Goal: Information Seeking & Learning: Check status

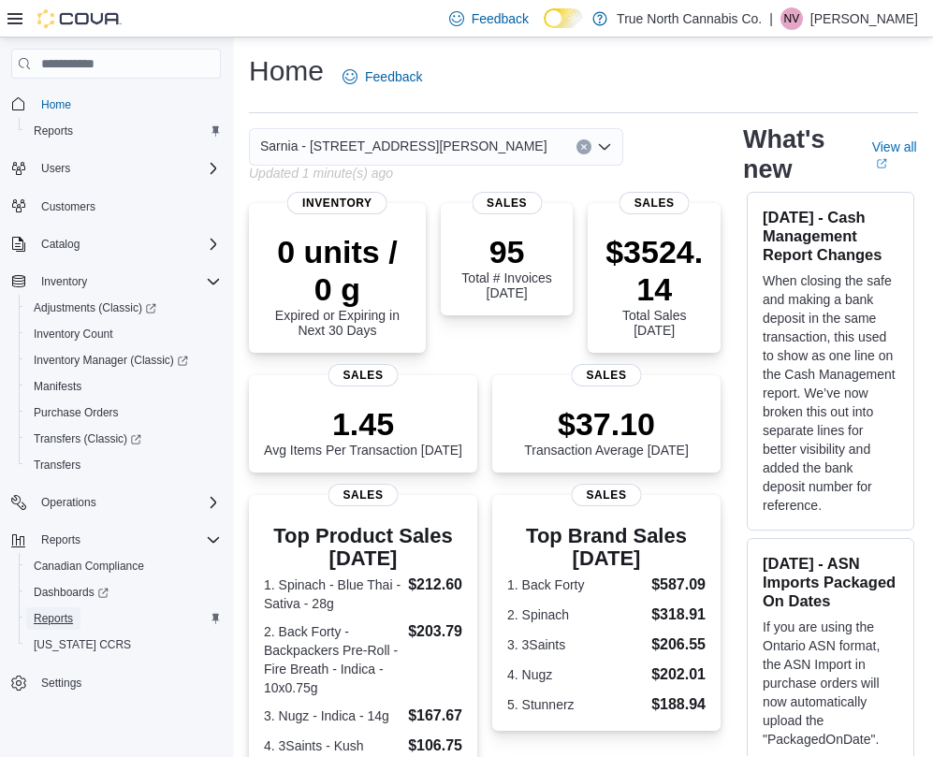
click at [46, 616] on span "Reports" at bounding box center [53, 618] width 39 height 15
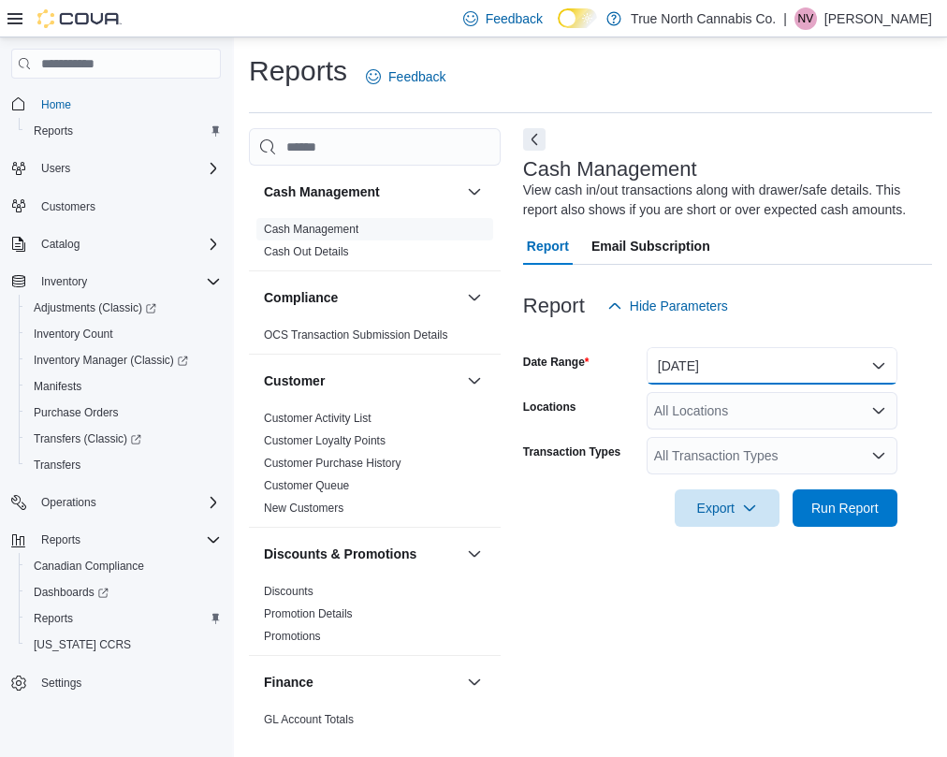
click at [682, 368] on button "Today" at bounding box center [772, 365] width 251 height 37
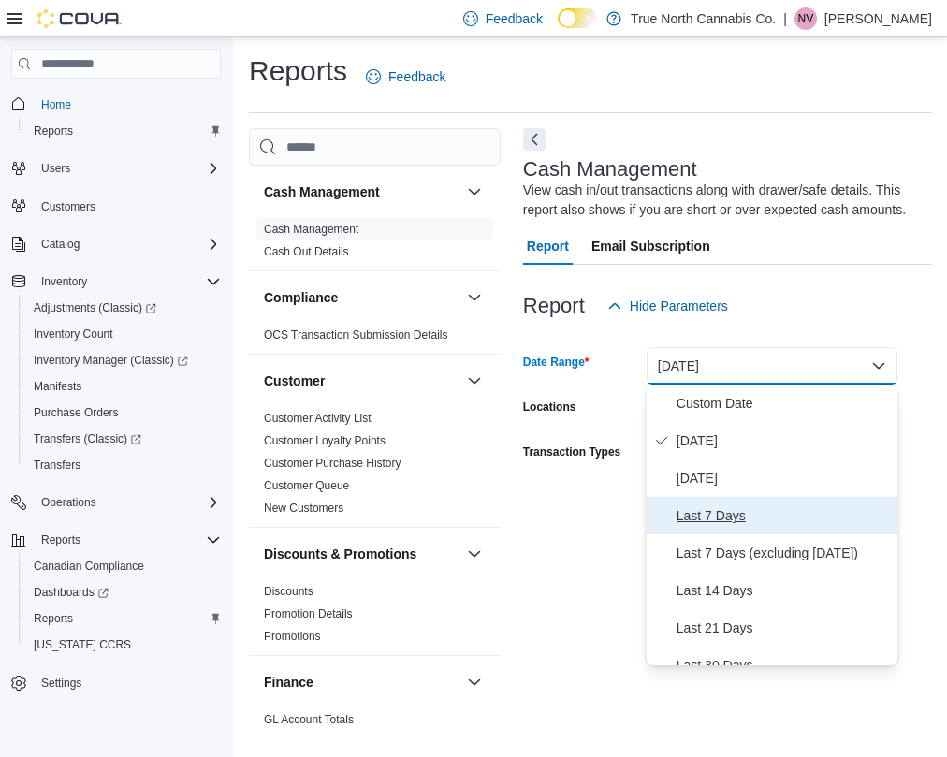
click at [704, 521] on span "Last 7 Days" at bounding box center [783, 515] width 213 height 22
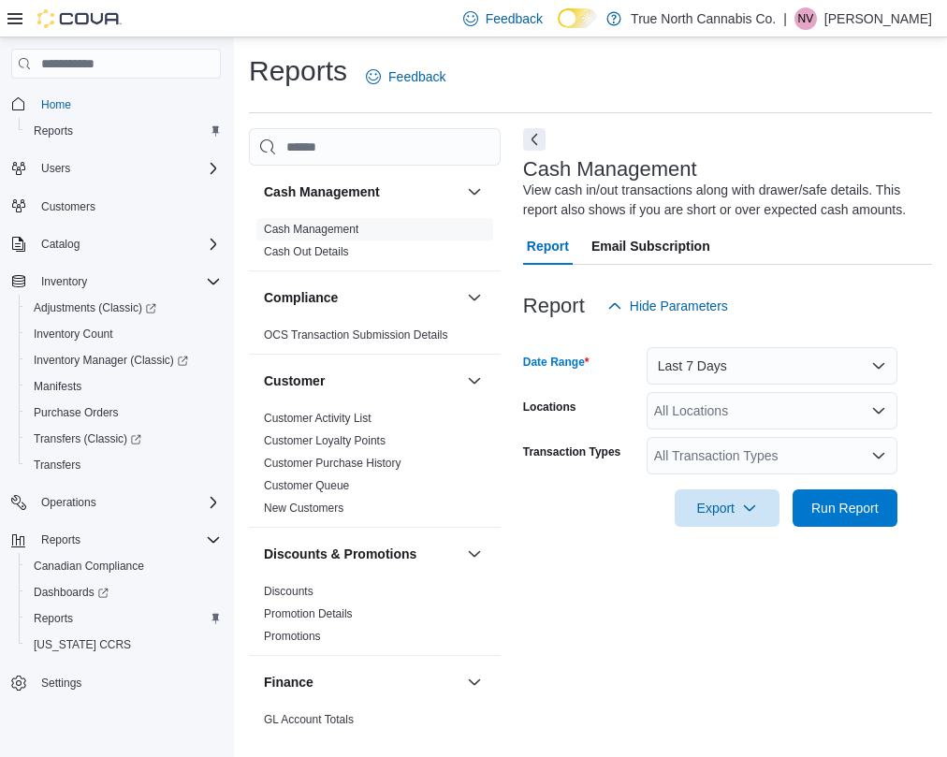
click at [735, 415] on div "All Locations" at bounding box center [772, 410] width 251 height 37
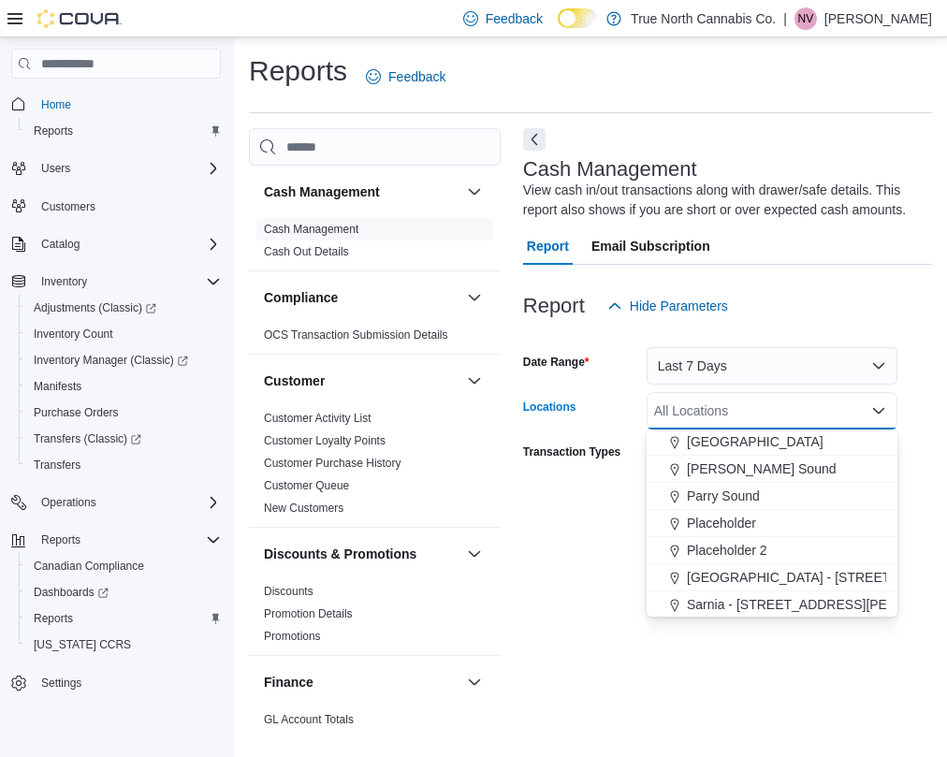
scroll to position [1123, 0]
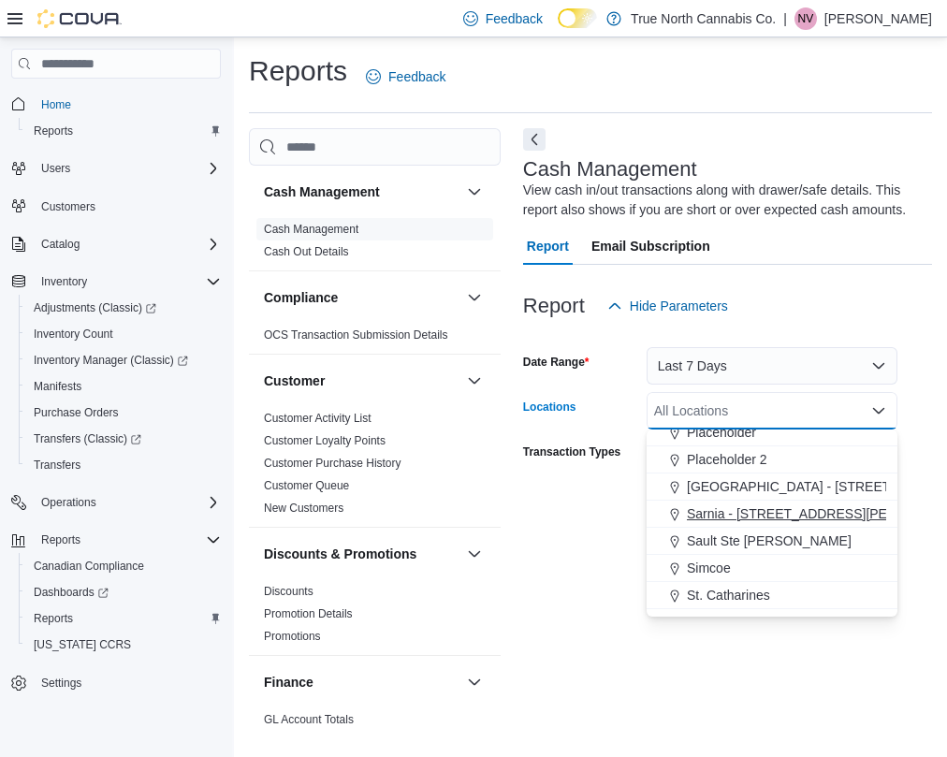
click at [723, 516] on span "Sarnia - [STREET_ADDRESS][PERSON_NAME]" at bounding box center [830, 513] width 287 height 19
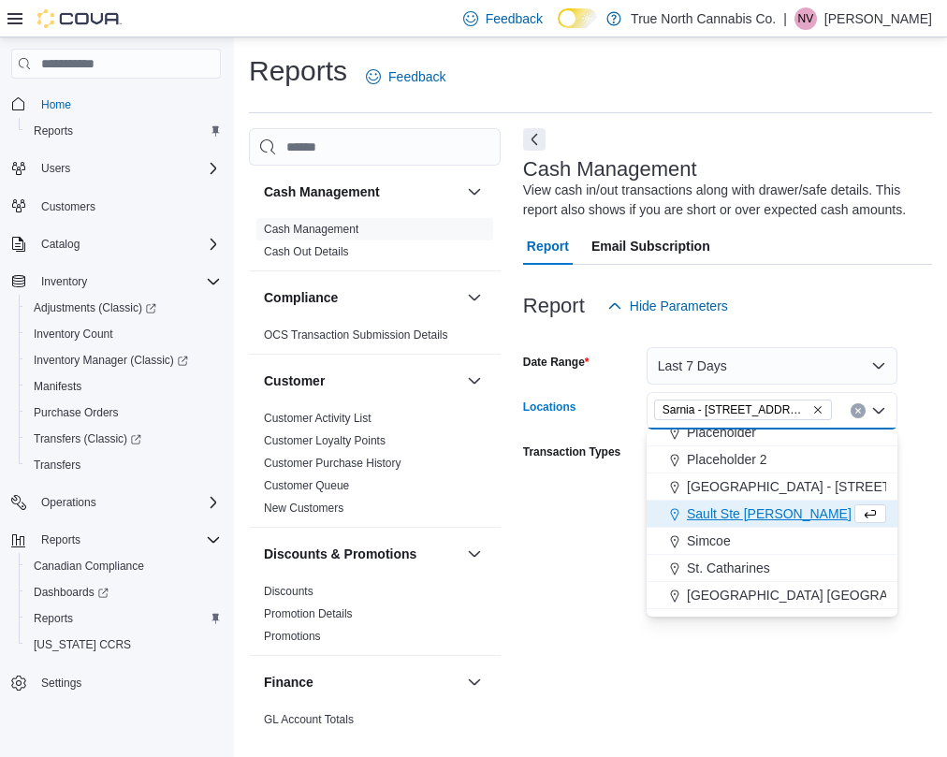
click at [531, 504] on div "Export Run Report" at bounding box center [710, 507] width 374 height 37
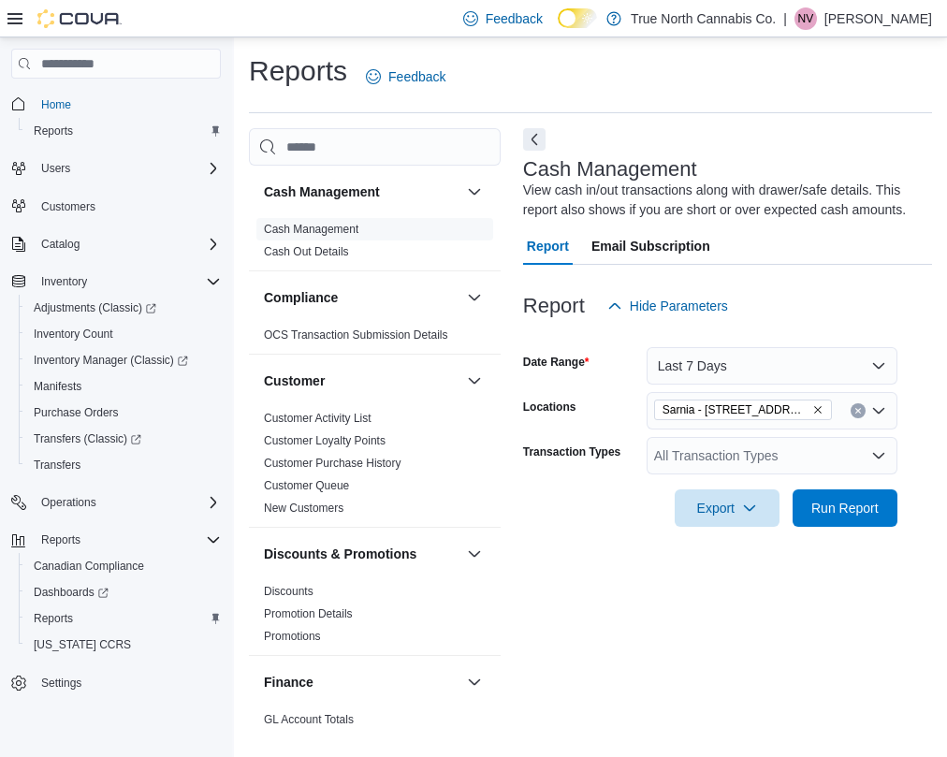
click at [748, 466] on div "All Transaction Types" at bounding box center [772, 455] width 251 height 37
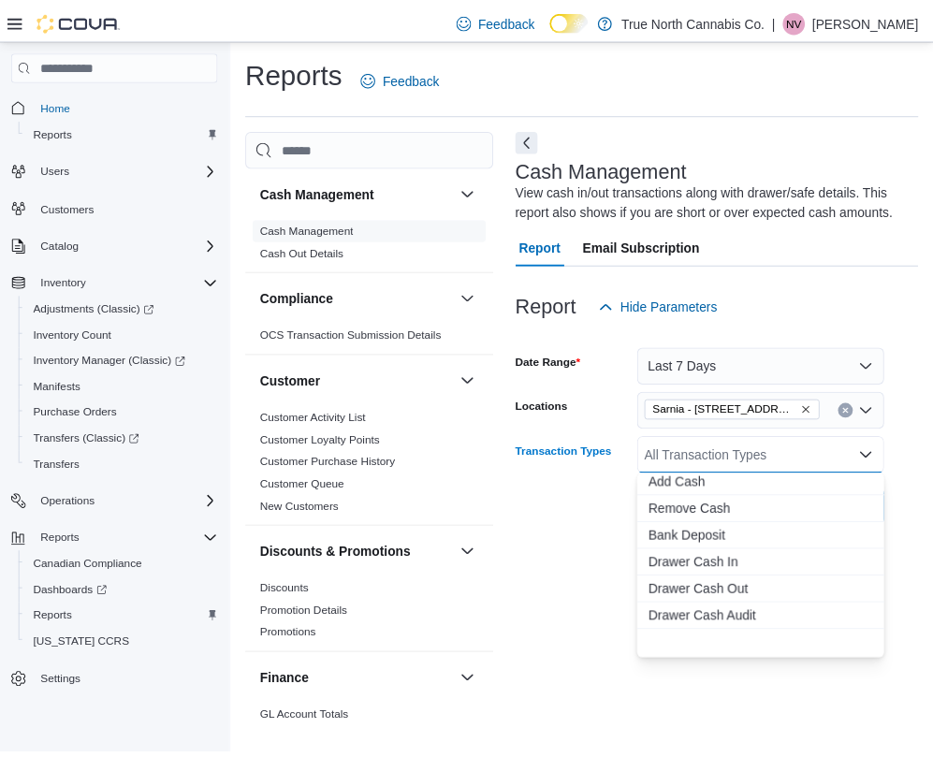
scroll to position [0, 0]
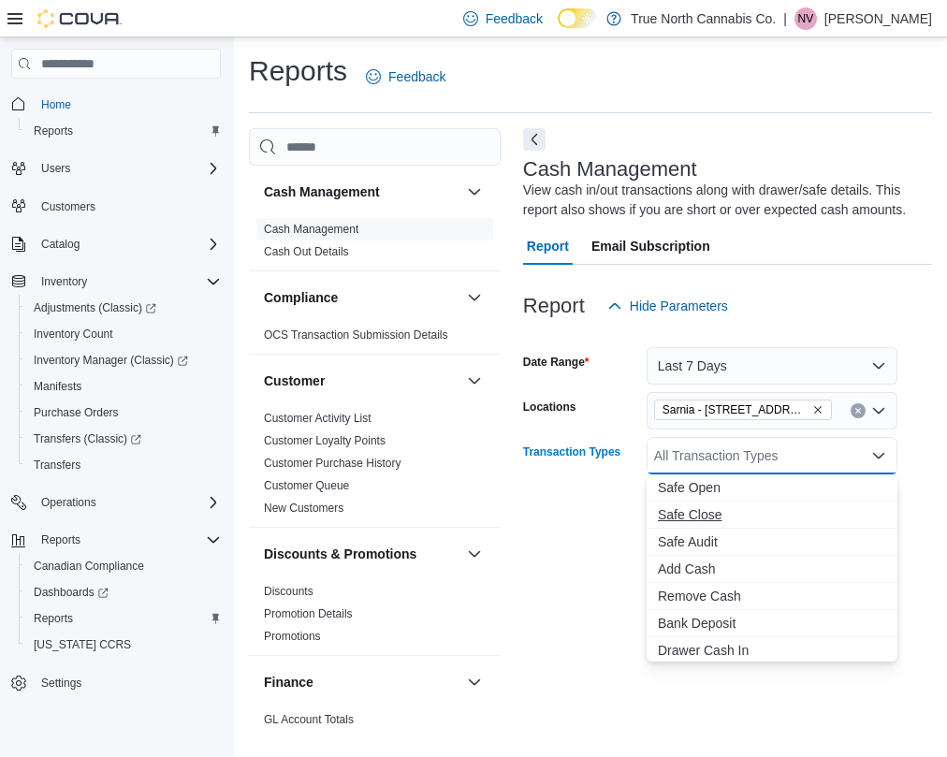
click at [694, 524] on button "Safe Close" at bounding box center [772, 515] width 251 height 27
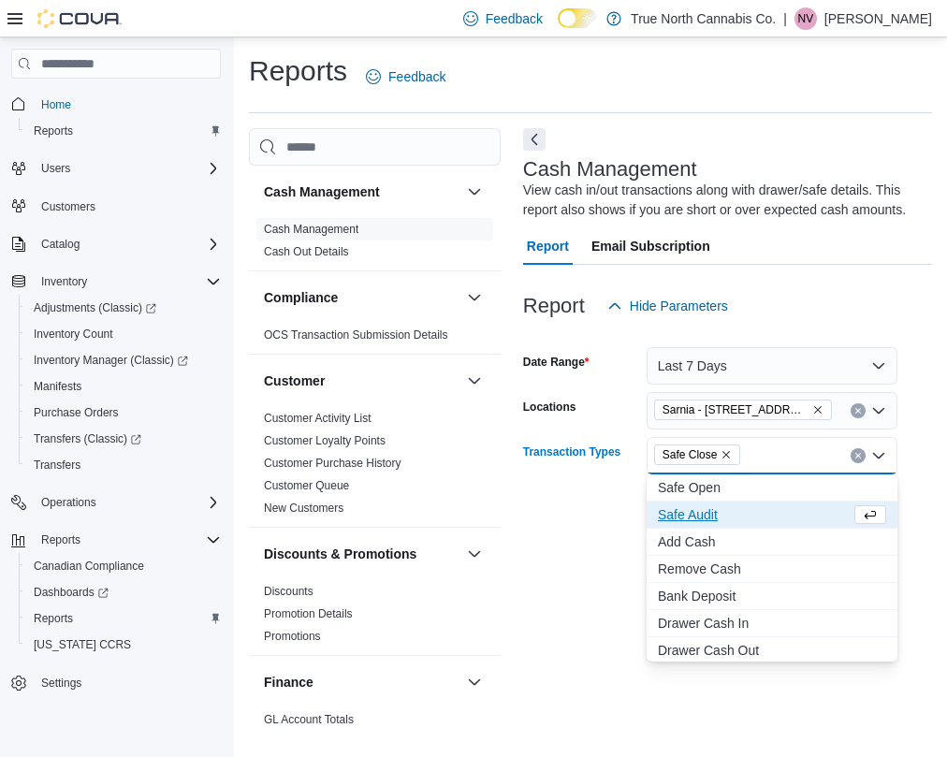
click at [614, 513] on div "Export Run Report" at bounding box center [710, 507] width 374 height 37
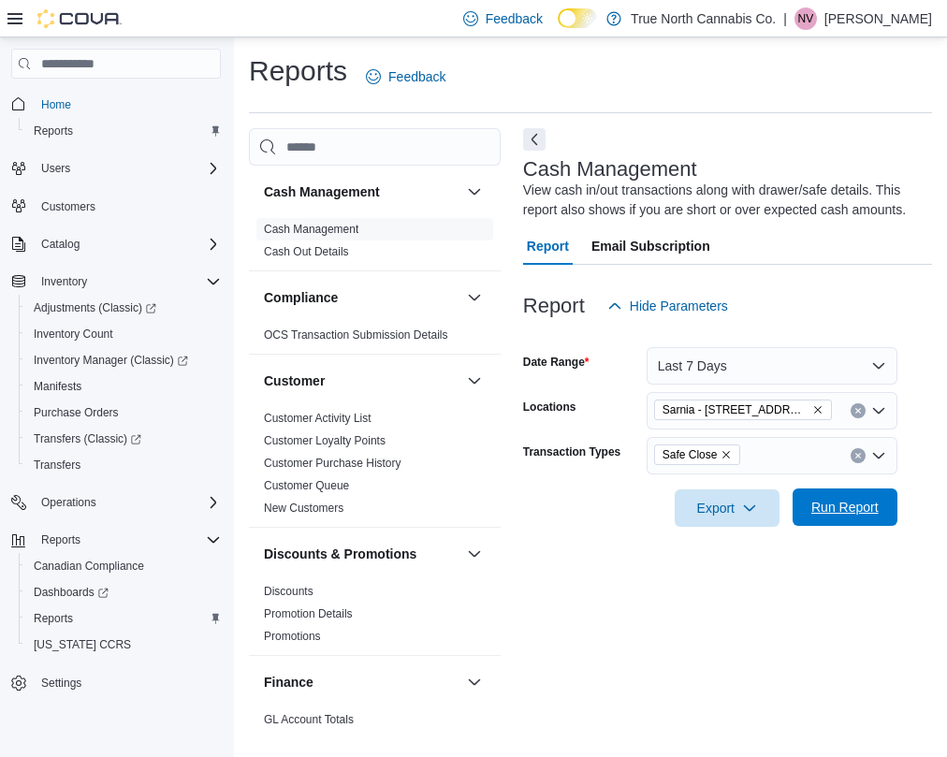
click at [871, 513] on span "Run Report" at bounding box center [844, 507] width 67 height 19
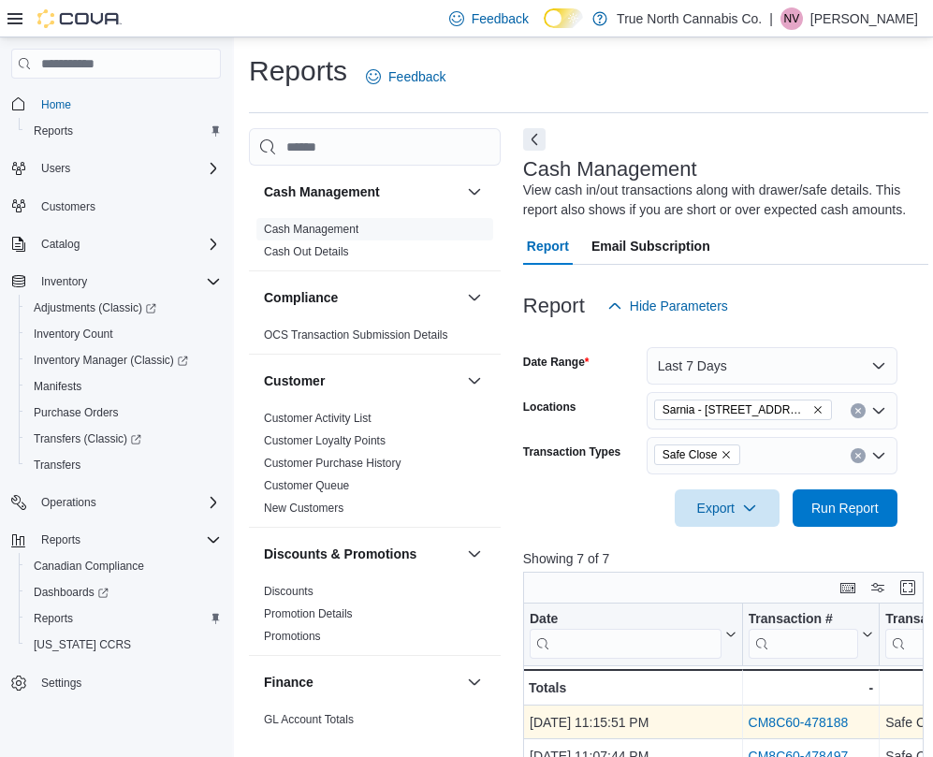
click at [822, 726] on link "CM8C60-478188" at bounding box center [798, 723] width 100 height 15
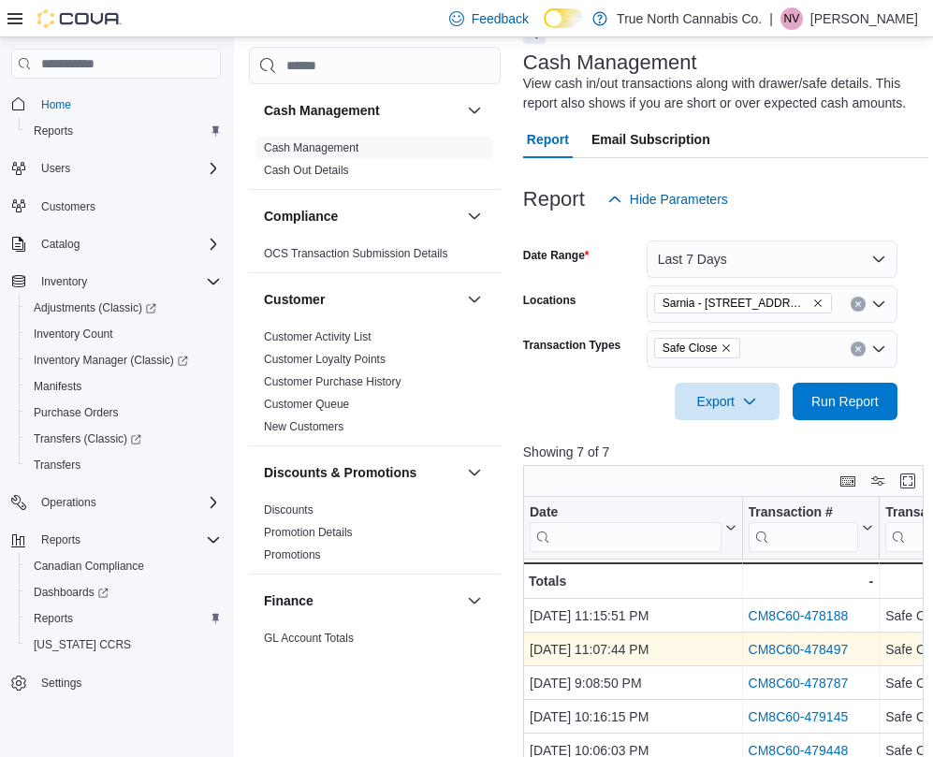
scroll to position [187, 0]
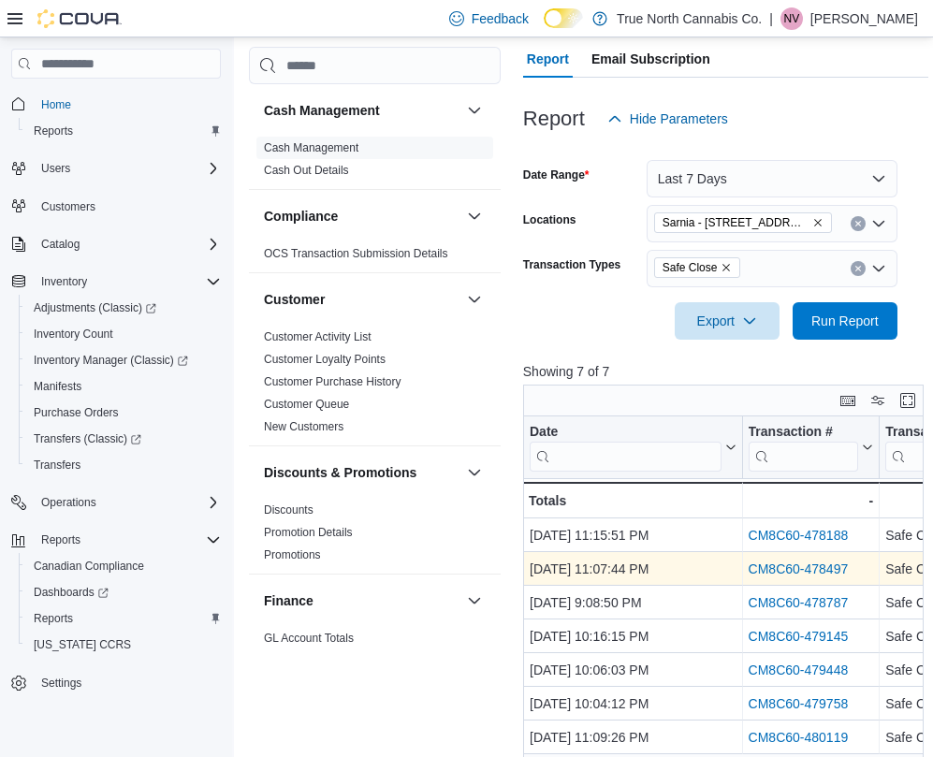
click at [806, 566] on link "CM8C60-478497" at bounding box center [798, 569] width 100 height 15
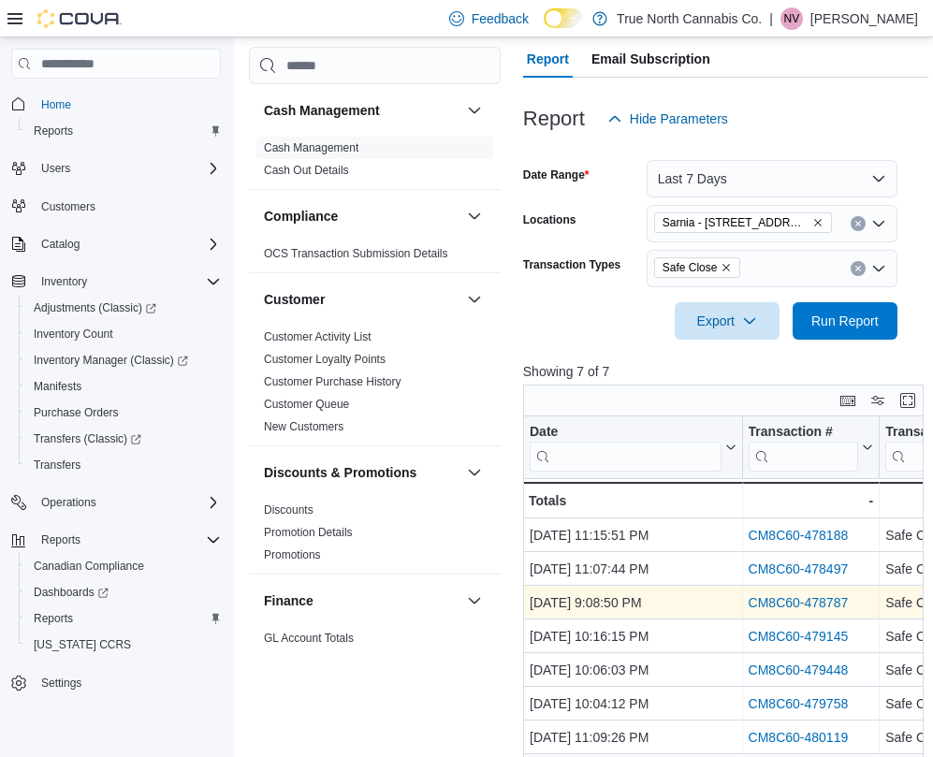
click at [782, 605] on link "CM8C60-478787" at bounding box center [798, 603] width 100 height 15
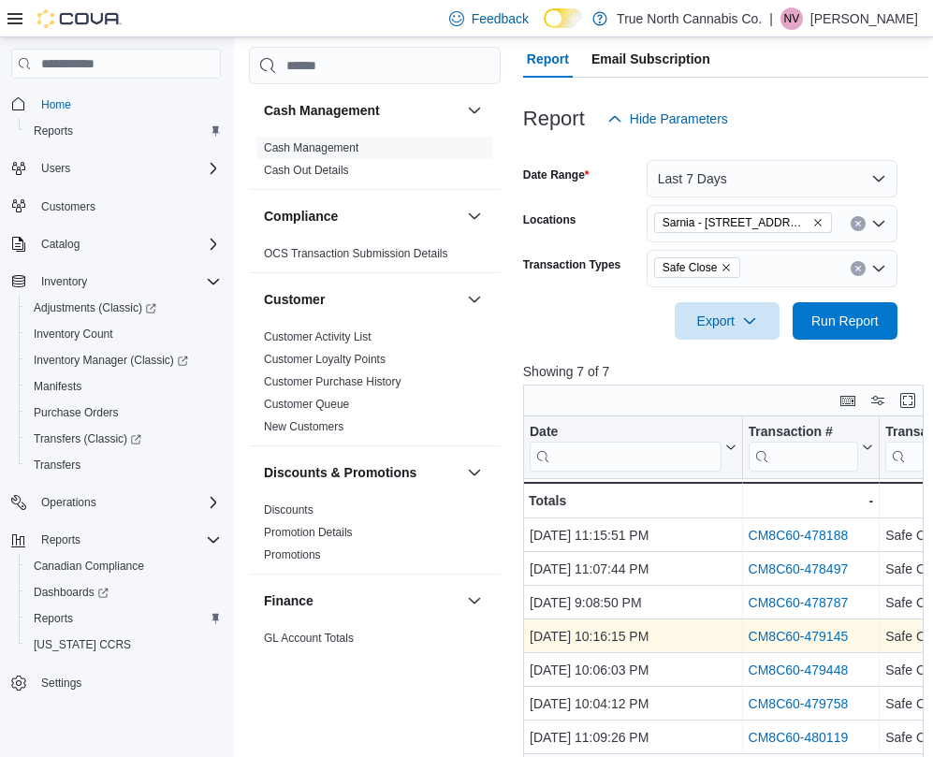
click at [794, 635] on link "CM8C60-479145" at bounding box center [798, 637] width 100 height 15
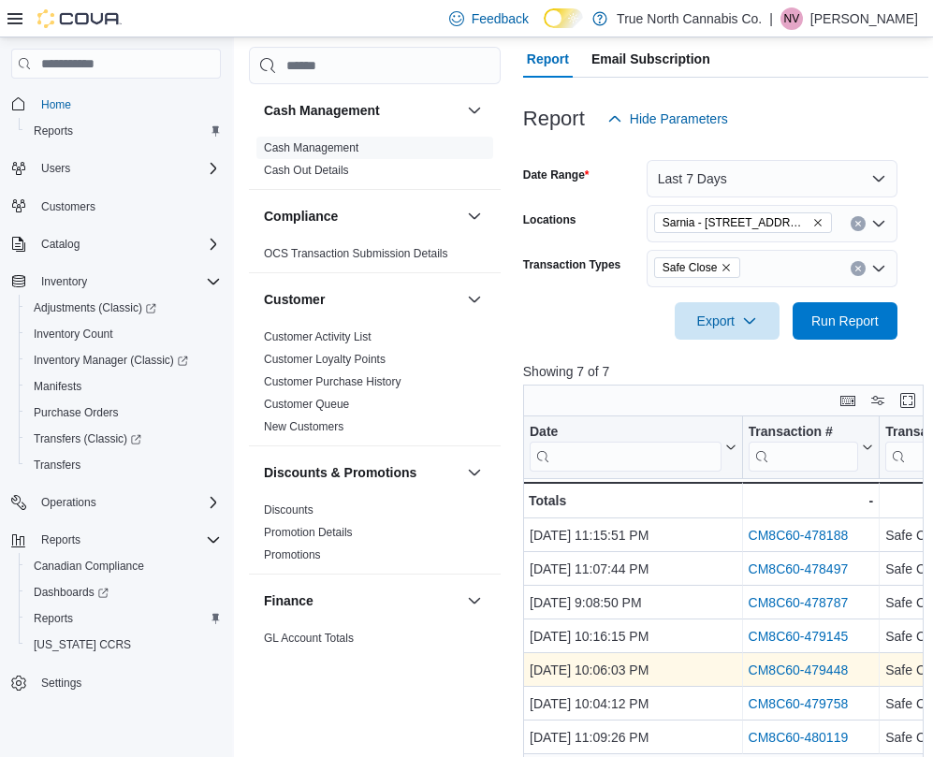
click at [776, 667] on link "CM8C60-479448" at bounding box center [798, 670] width 100 height 15
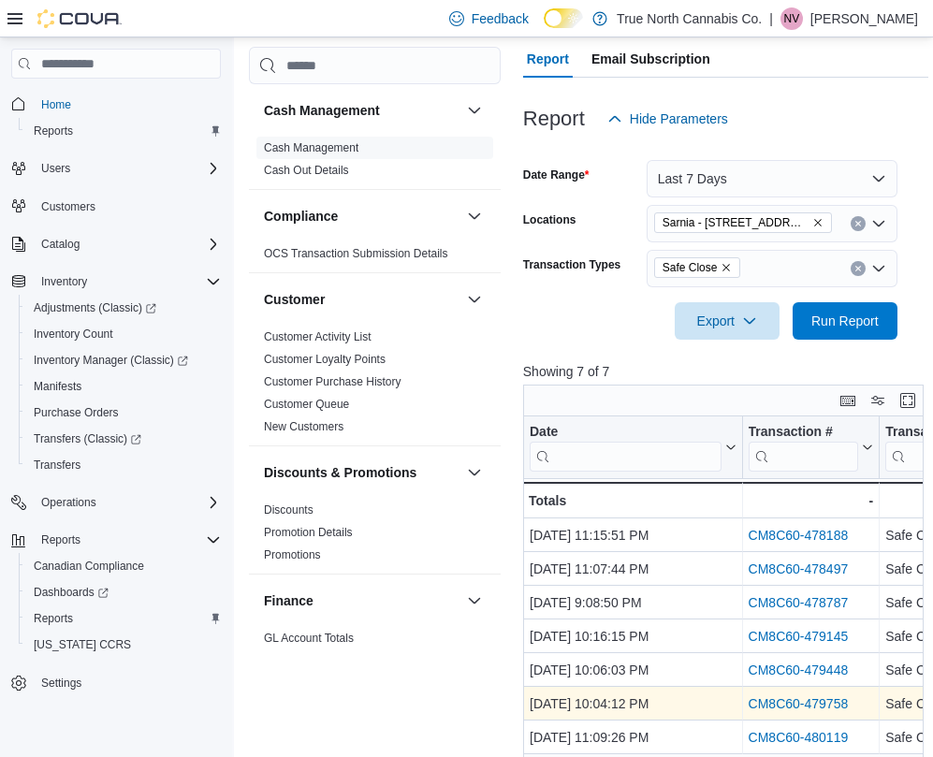
click at [769, 710] on link "CM8C60-479758" at bounding box center [798, 704] width 100 height 15
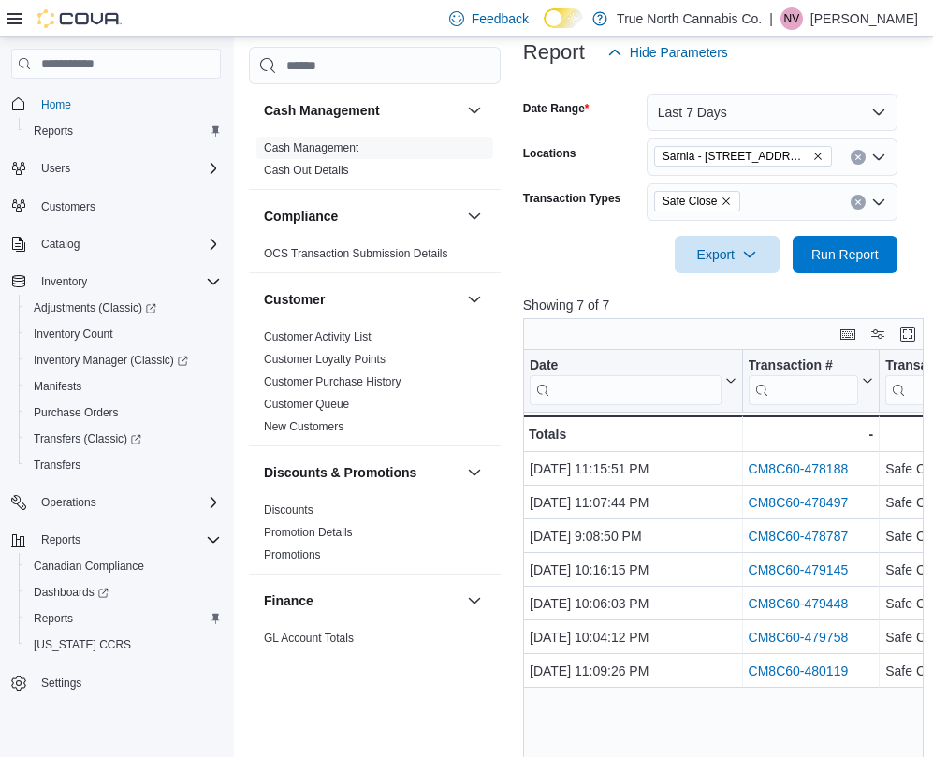
scroll to position [281, 0]
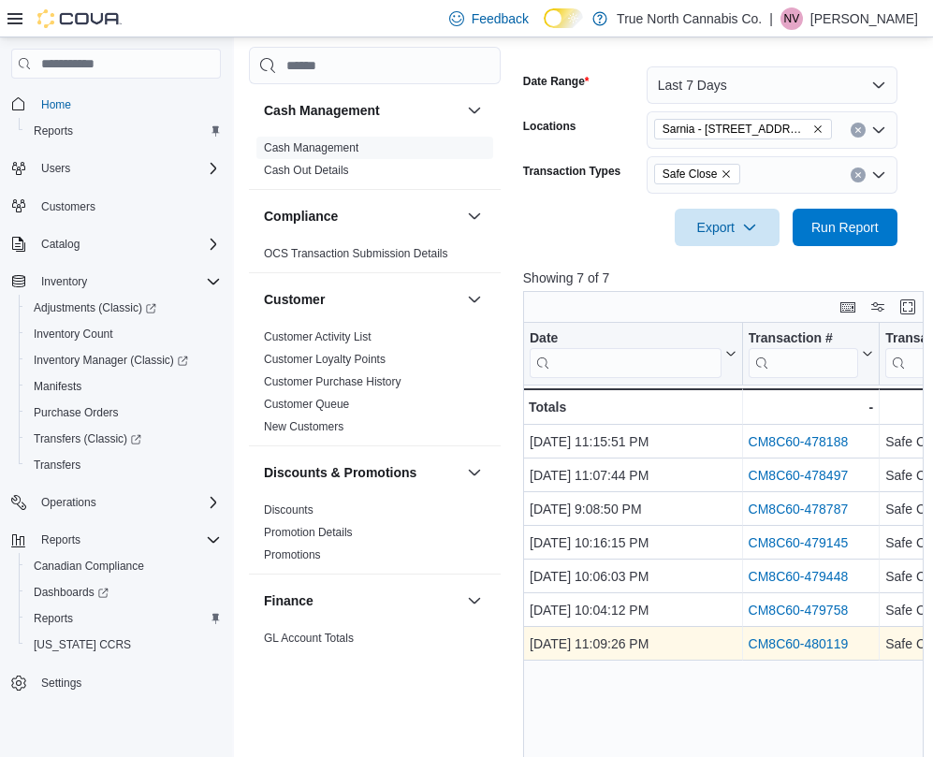
click at [828, 643] on link "CM8C60-480119" at bounding box center [798, 644] width 100 height 15
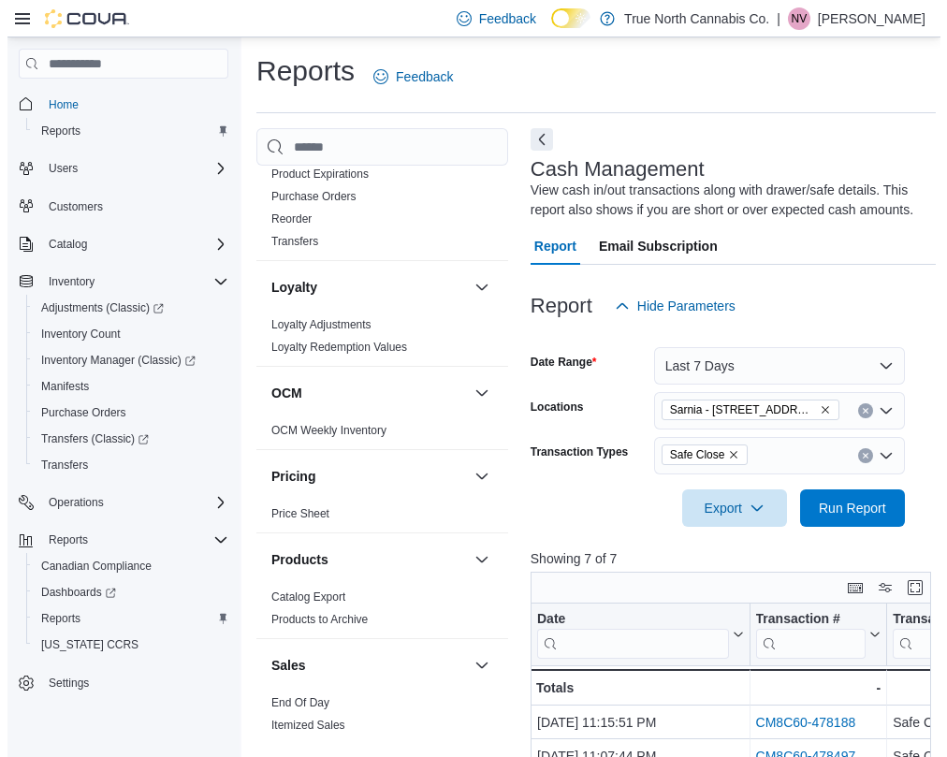
scroll to position [842, 0]
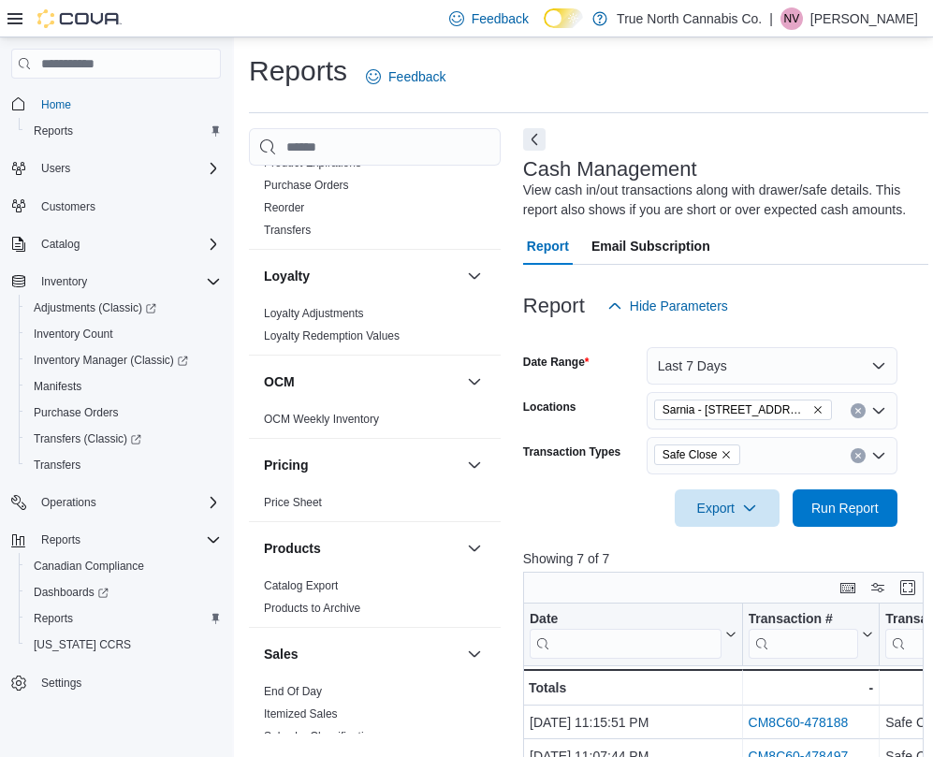
click at [295, 678] on div "Sales" at bounding box center [375, 654] width 252 height 52
click at [301, 680] on span "End Of Day" at bounding box center [374, 691] width 237 height 22
click at [307, 686] on link "End Of Day" at bounding box center [293, 691] width 58 height 13
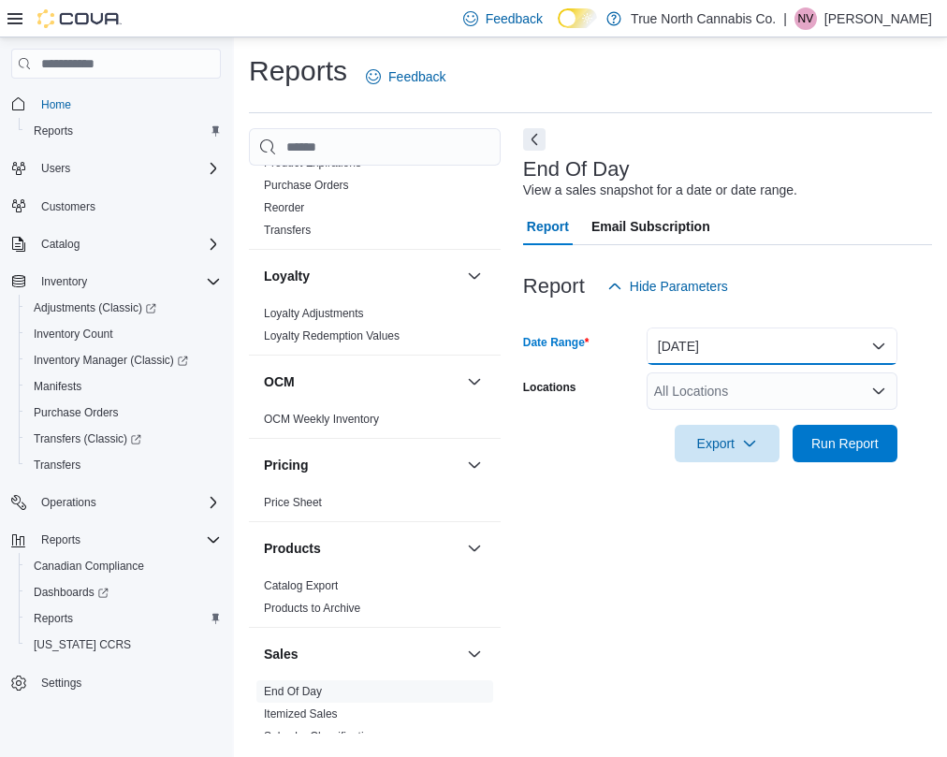
click at [715, 336] on button "Today" at bounding box center [772, 346] width 251 height 37
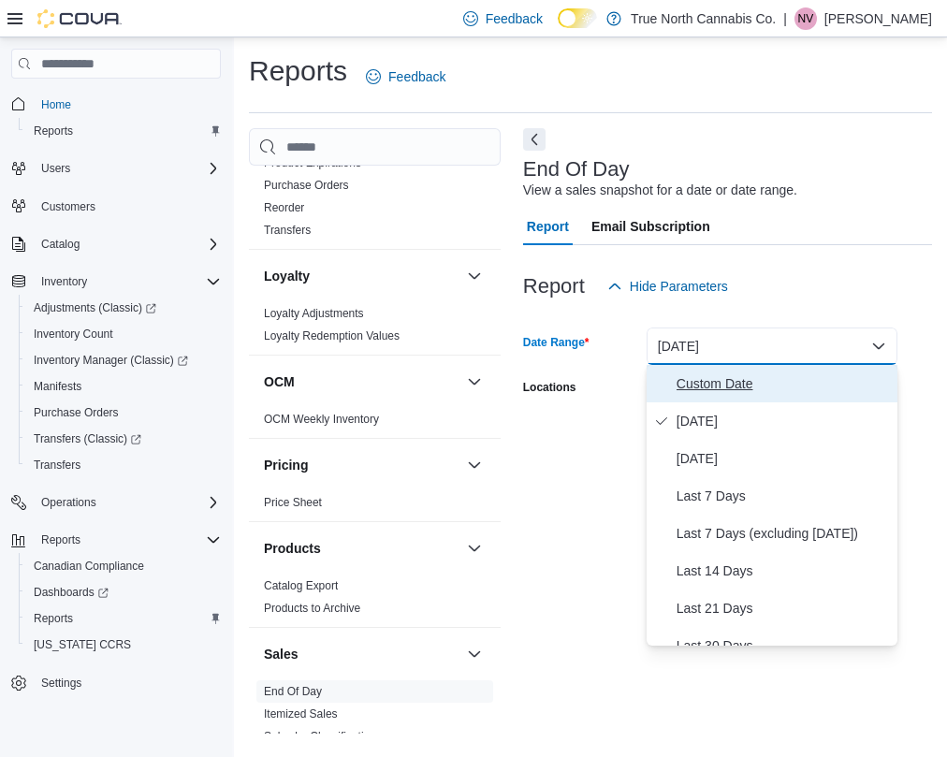
click at [710, 377] on span "Custom Date" at bounding box center [783, 383] width 213 height 22
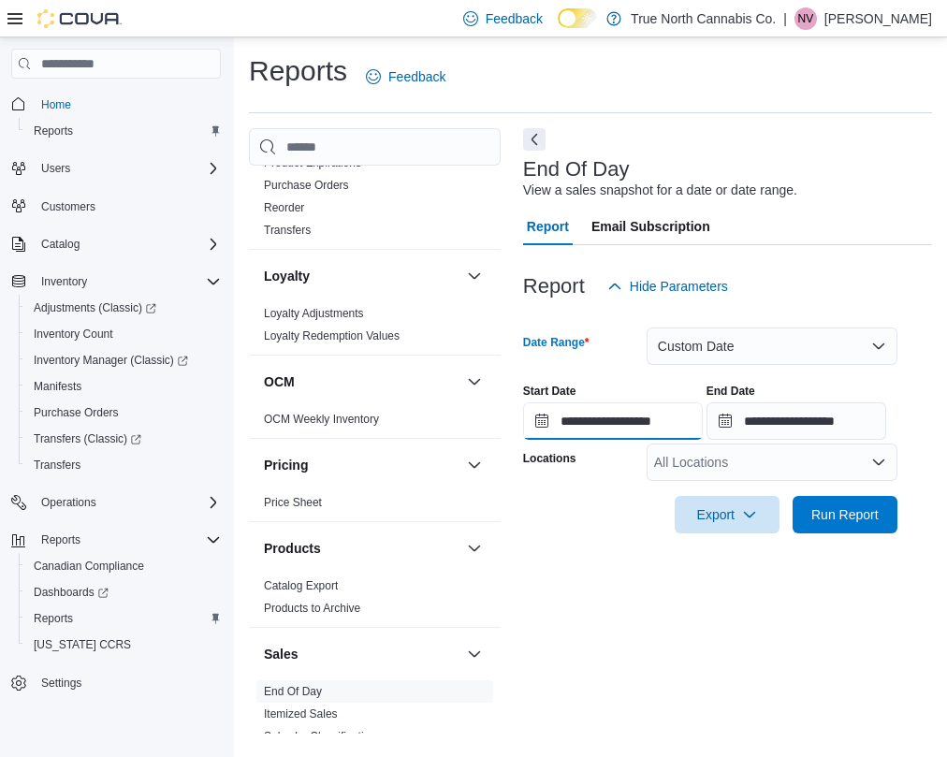
click at [619, 435] on input "**********" at bounding box center [613, 420] width 180 height 37
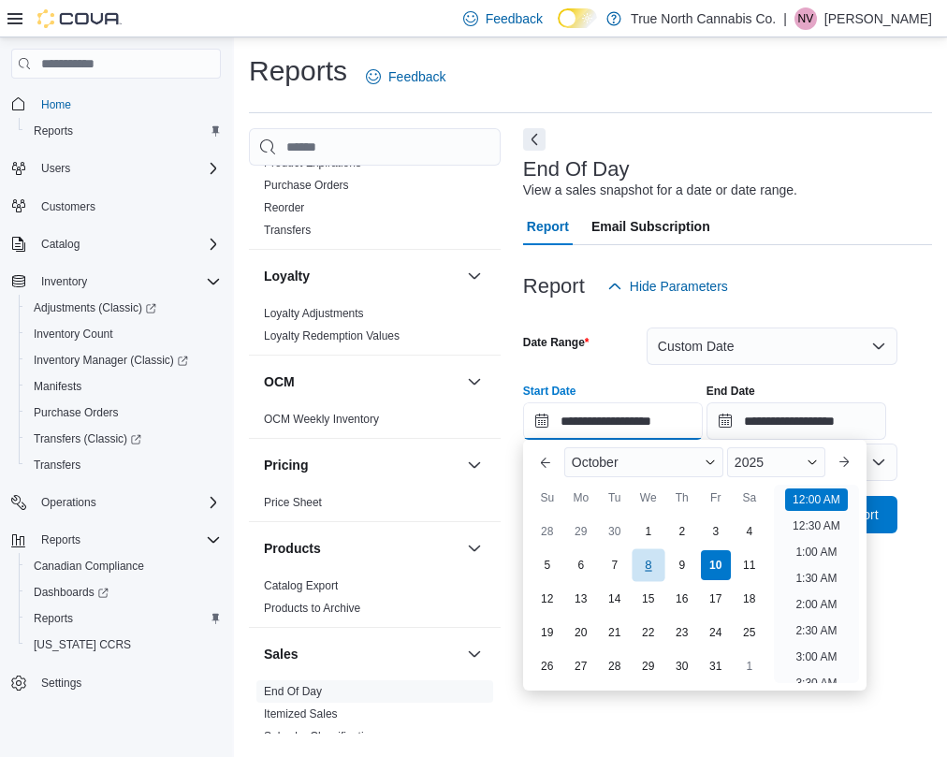
scroll to position [58, 0]
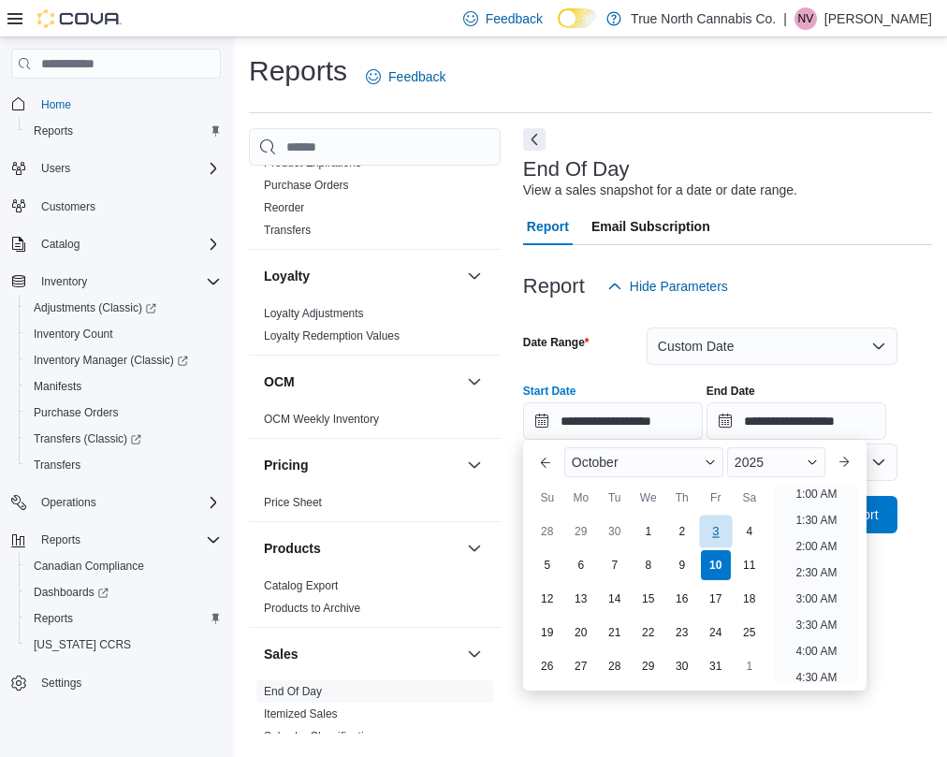
click at [712, 520] on div "3" at bounding box center [715, 532] width 33 height 33
type input "**********"
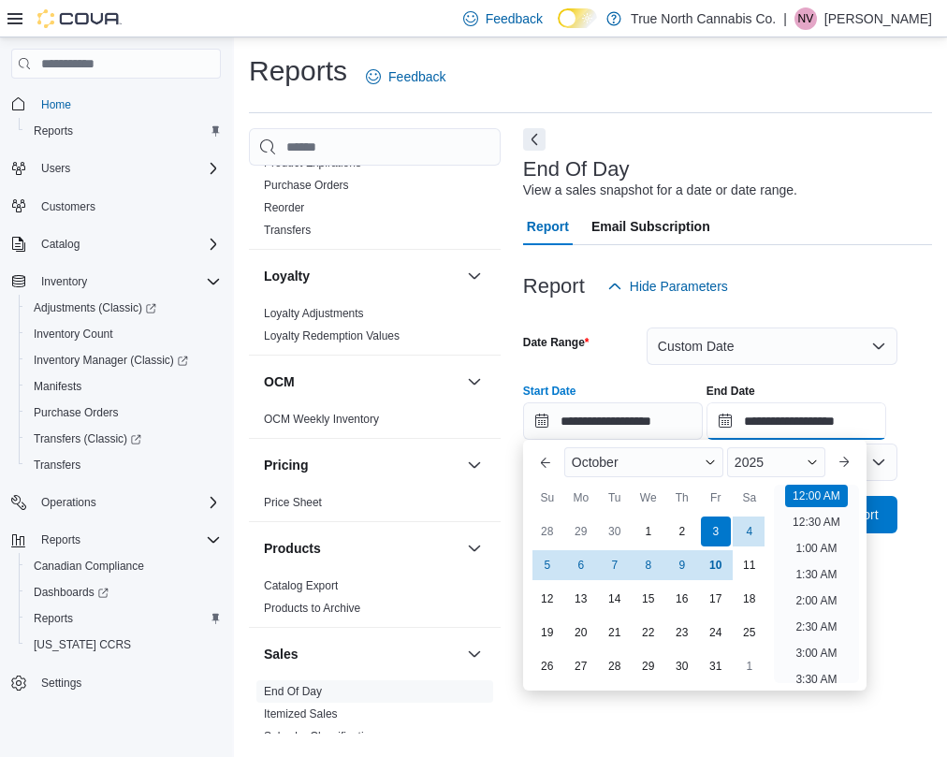
click at [792, 418] on input "**********" at bounding box center [797, 420] width 180 height 37
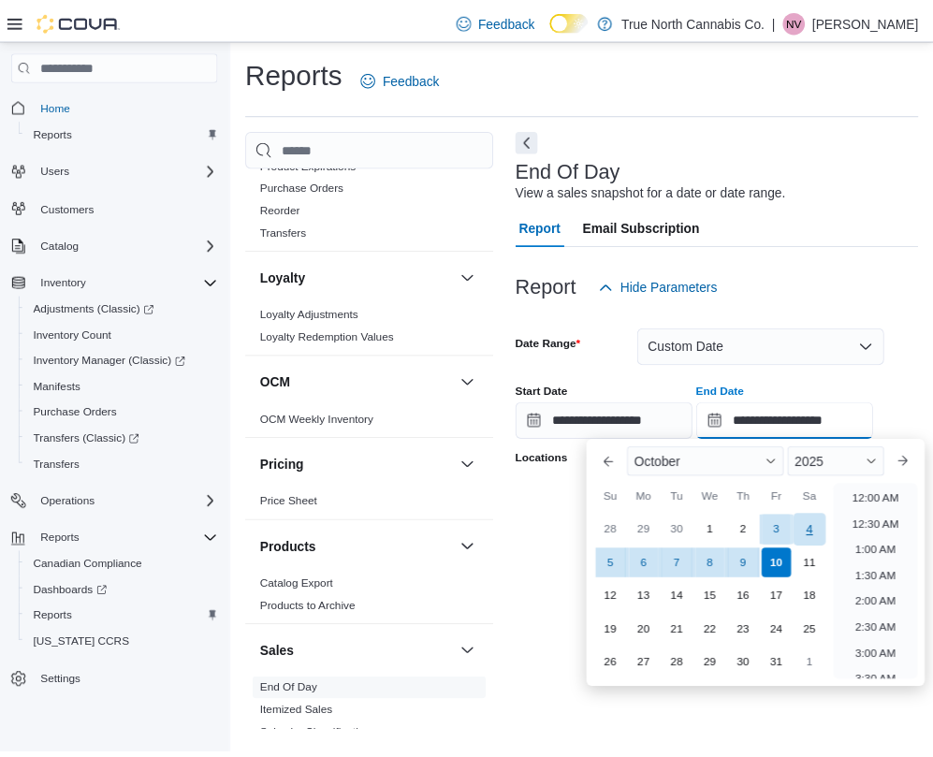
scroll to position [1063, 0]
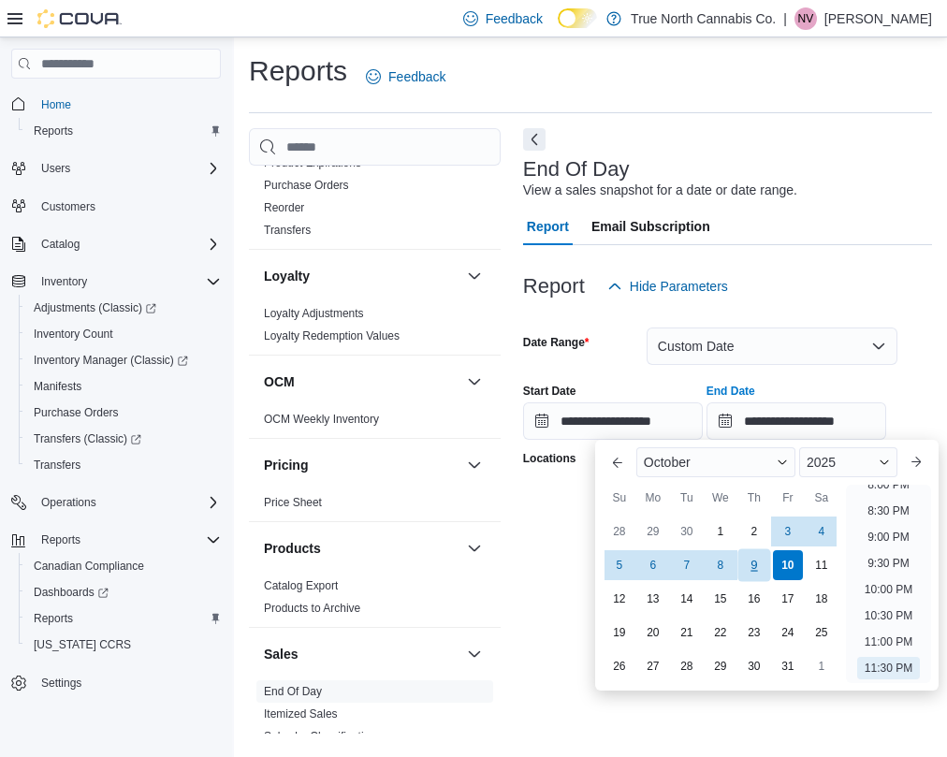
click at [745, 575] on div "9" at bounding box center [753, 565] width 33 height 33
type input "**********"
click at [531, 492] on div at bounding box center [727, 488] width 409 height 15
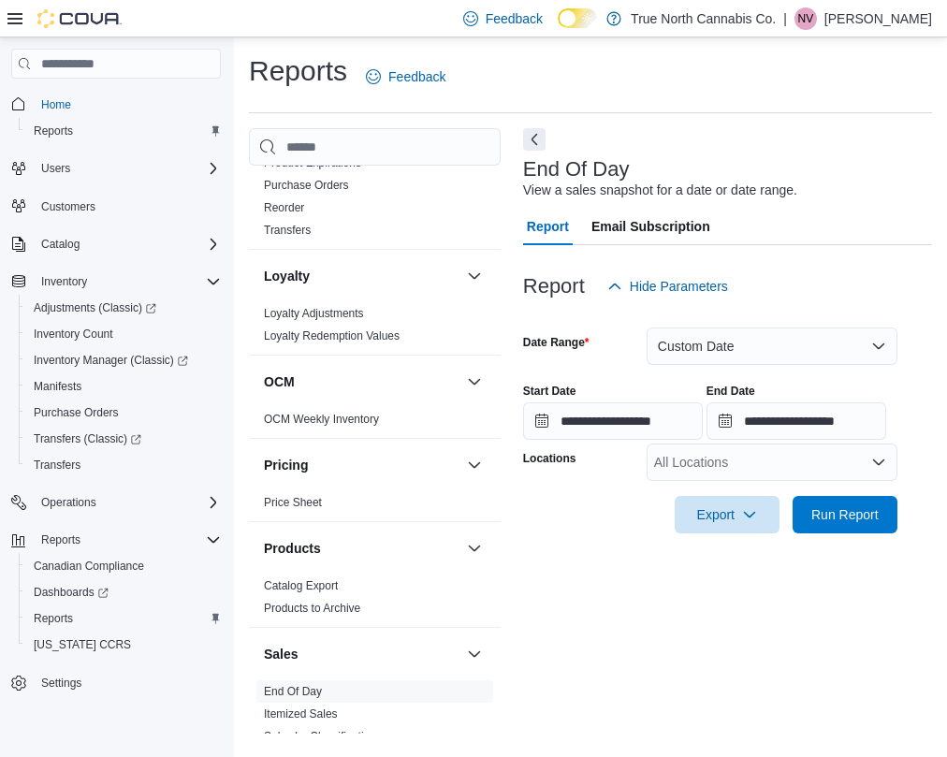
click at [673, 484] on form "**********" at bounding box center [727, 419] width 409 height 228
click at [680, 469] on div "All Locations" at bounding box center [772, 462] width 251 height 37
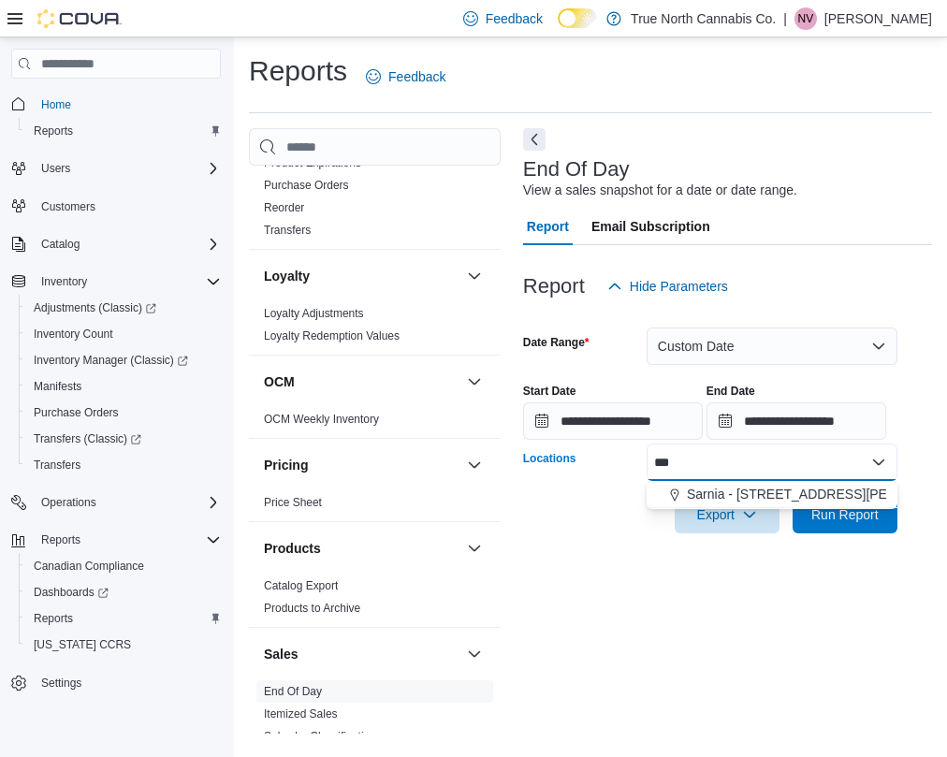
type input "***"
click at [728, 476] on div "*** Combo box. Selected. sar. Selected. Combo box input. All Locations. Type so…" at bounding box center [772, 462] width 251 height 37
click at [732, 488] on span "Sarnia - [STREET_ADDRESS][PERSON_NAME]" at bounding box center [830, 494] width 287 height 19
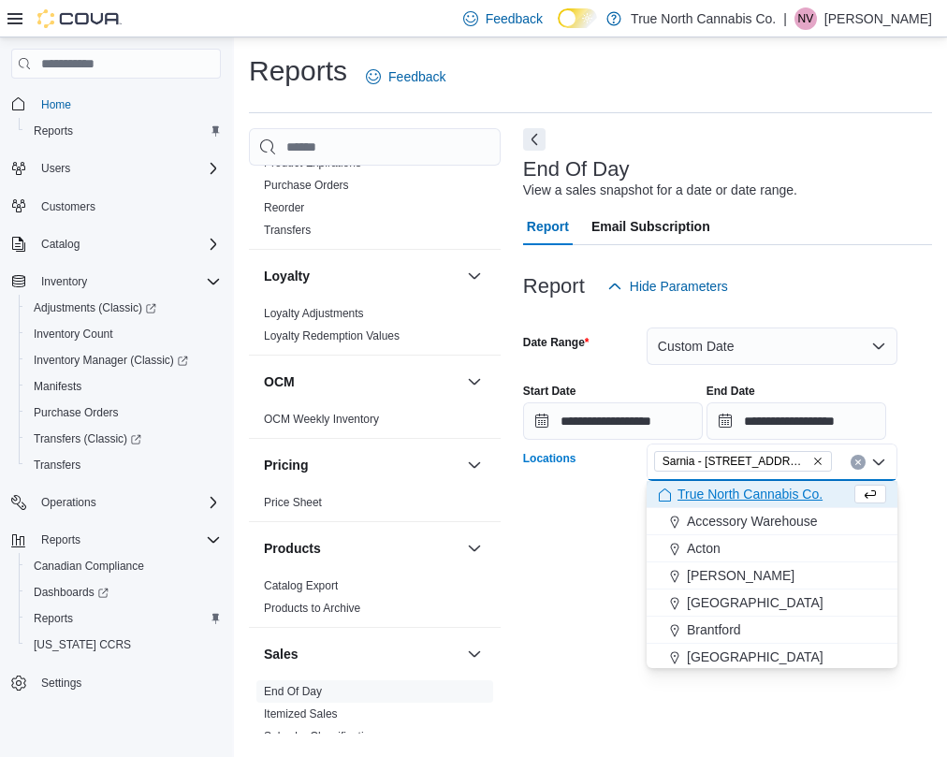
click at [605, 561] on div "**********" at bounding box center [727, 430] width 409 height 605
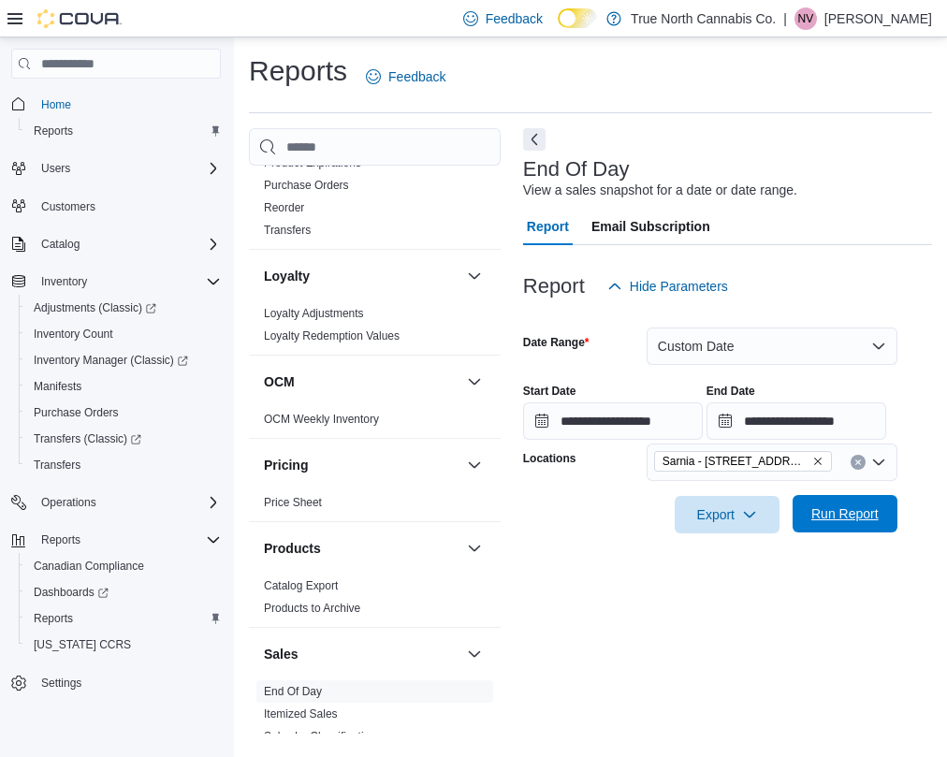
click at [814, 503] on span "Run Report" at bounding box center [845, 513] width 82 height 37
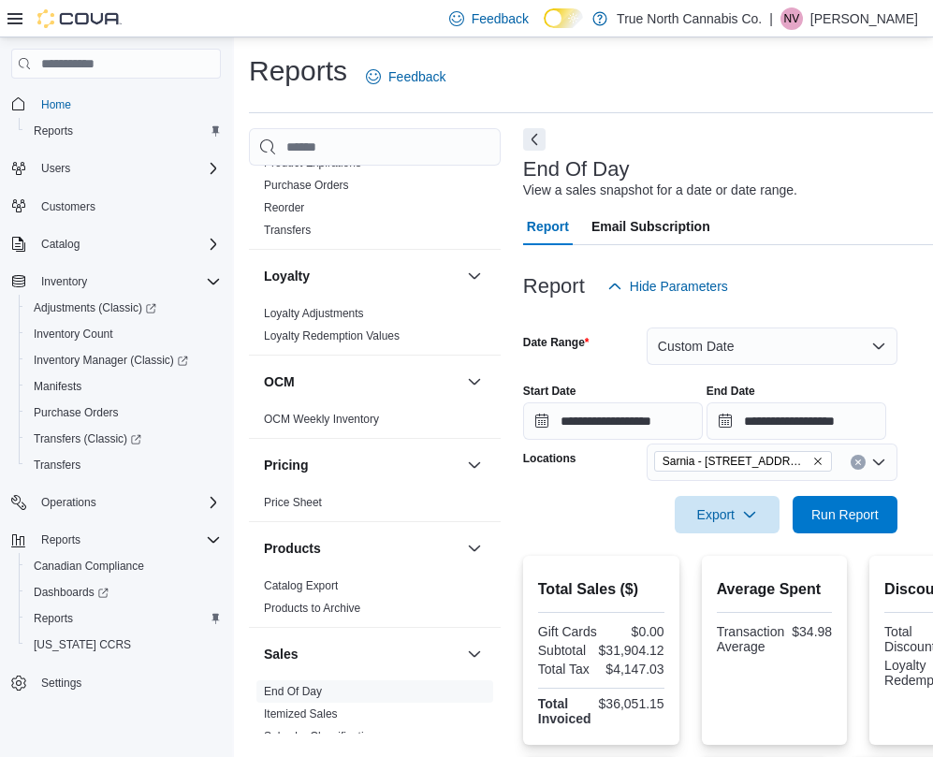
click at [861, 3] on div "Feedback Dark Mode True North Cannabis Co. | NV Nancy Vallinga" at bounding box center [680, 18] width 476 height 37
click at [864, 16] on p "[PERSON_NAME]" at bounding box center [864, 18] width 108 height 22
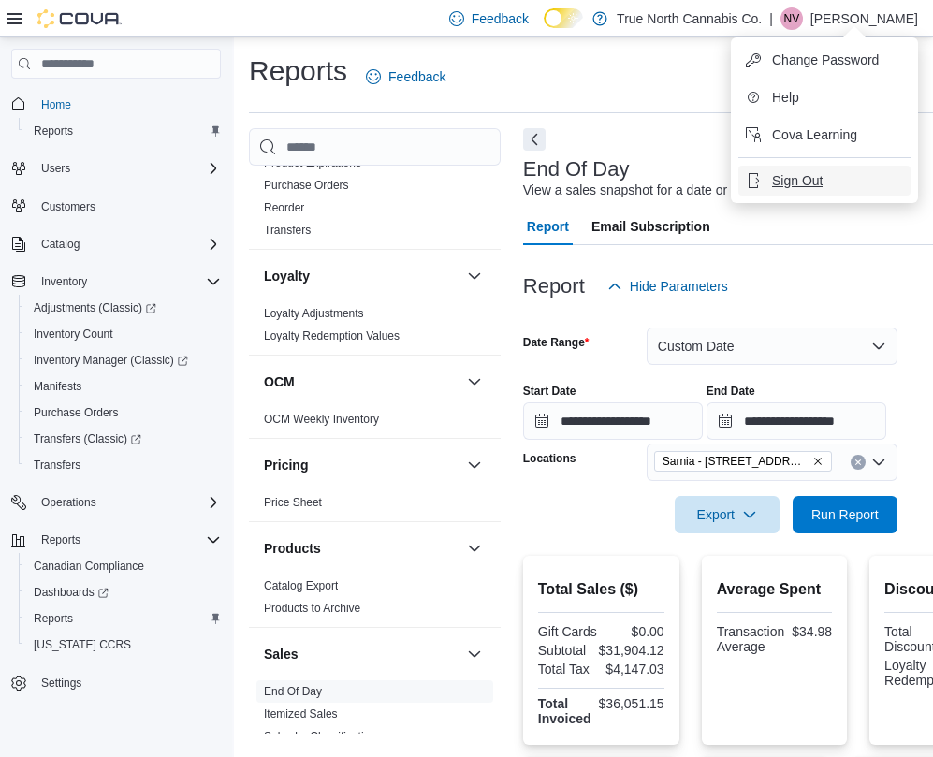
click at [819, 178] on span "Sign Out" at bounding box center [797, 180] width 51 height 19
